Goal: Information Seeking & Learning: Find specific fact

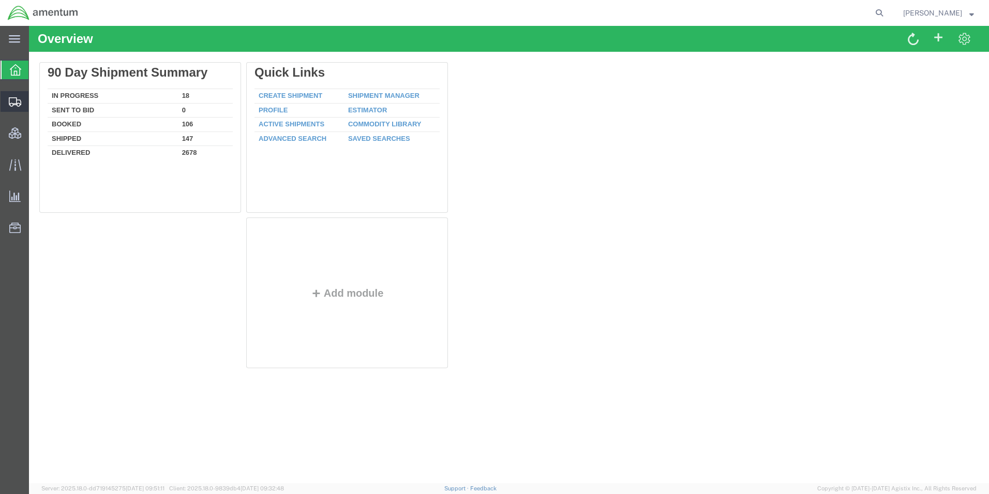
click at [12, 103] on icon at bounding box center [15, 101] width 12 height 9
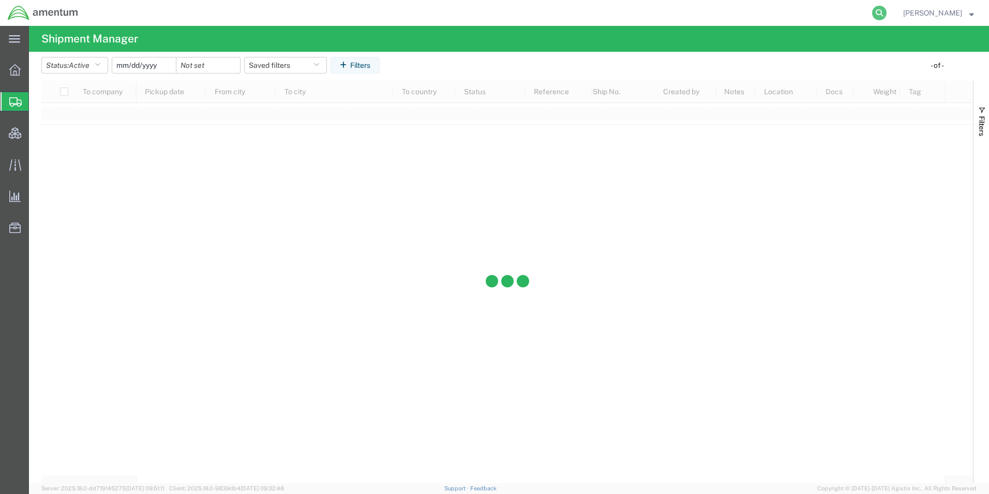
click at [887, 7] on icon at bounding box center [879, 13] width 14 height 14
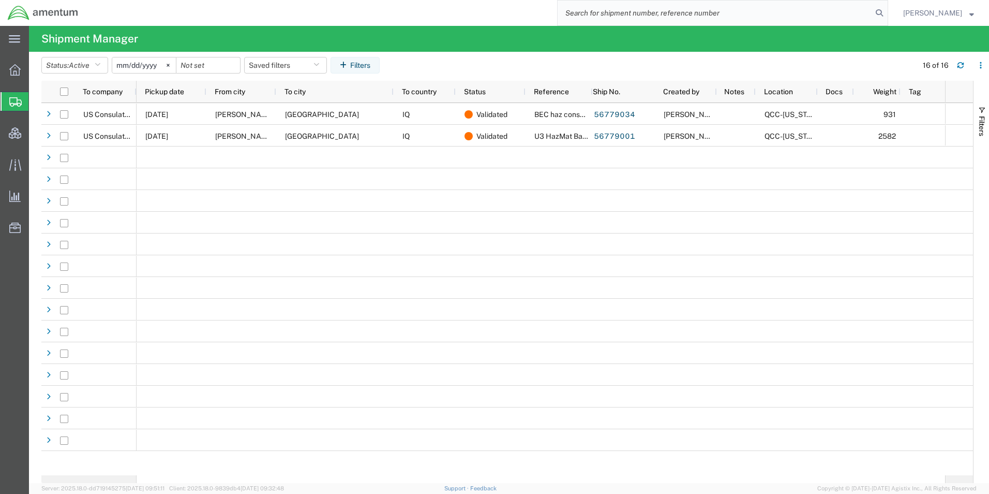
click at [684, 15] on input "search" at bounding box center [715, 13] width 315 height 25
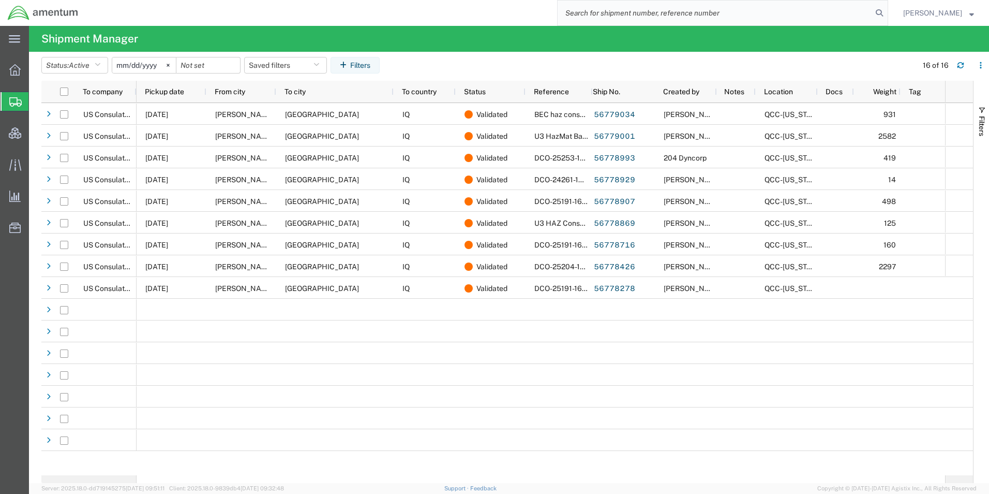
paste input "4737.01.0003.CA.1001000.04"
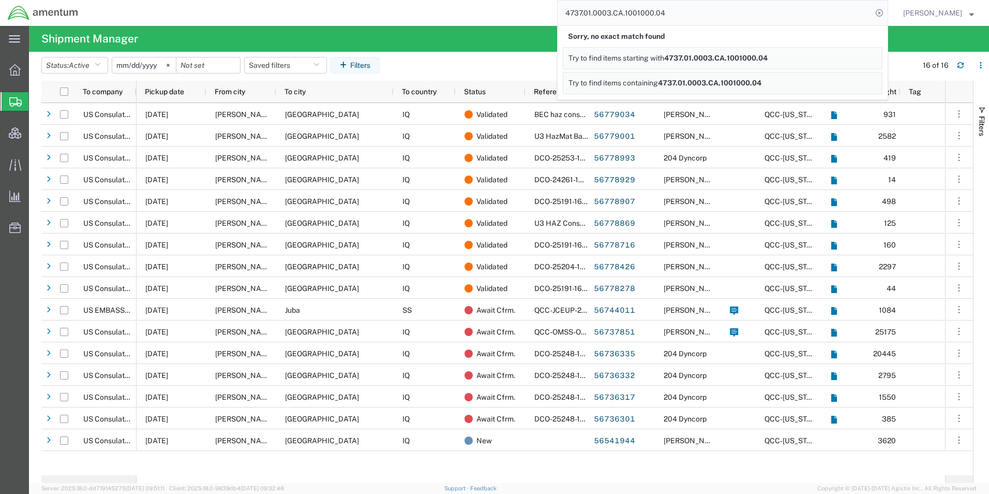
drag, startPoint x: 718, startPoint y: 17, endPoint x: 505, endPoint y: 10, distance: 212.2
click at [505, 10] on div "4737.01.0003.CA.1001000.04 Sorry, no exact match found Try to find items starti…" at bounding box center [487, 13] width 802 height 26
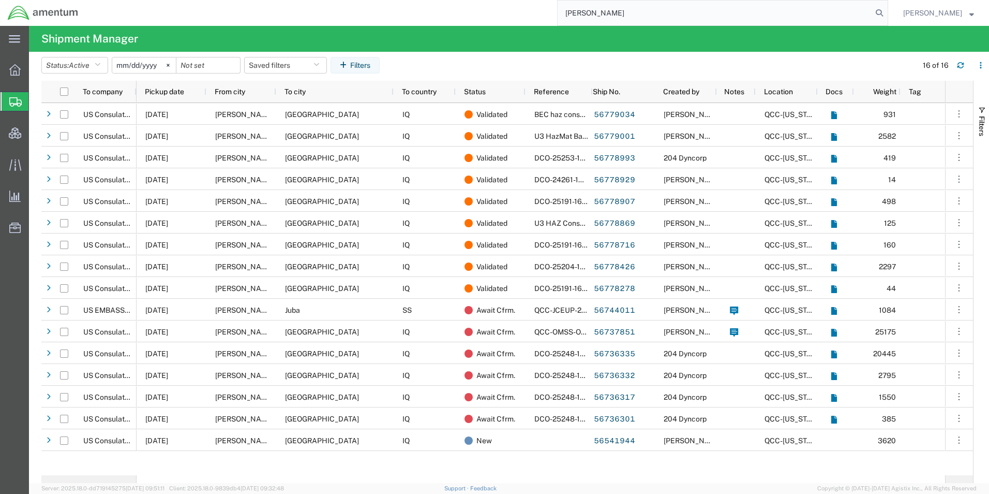
type input "[PERSON_NAME]"
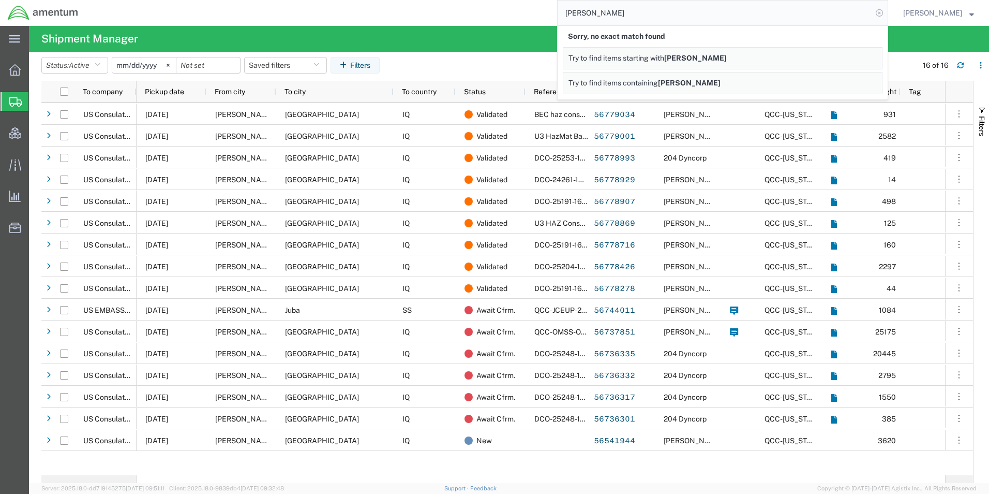
click at [887, 14] on icon at bounding box center [879, 13] width 14 height 14
